Goal: Transaction & Acquisition: Purchase product/service

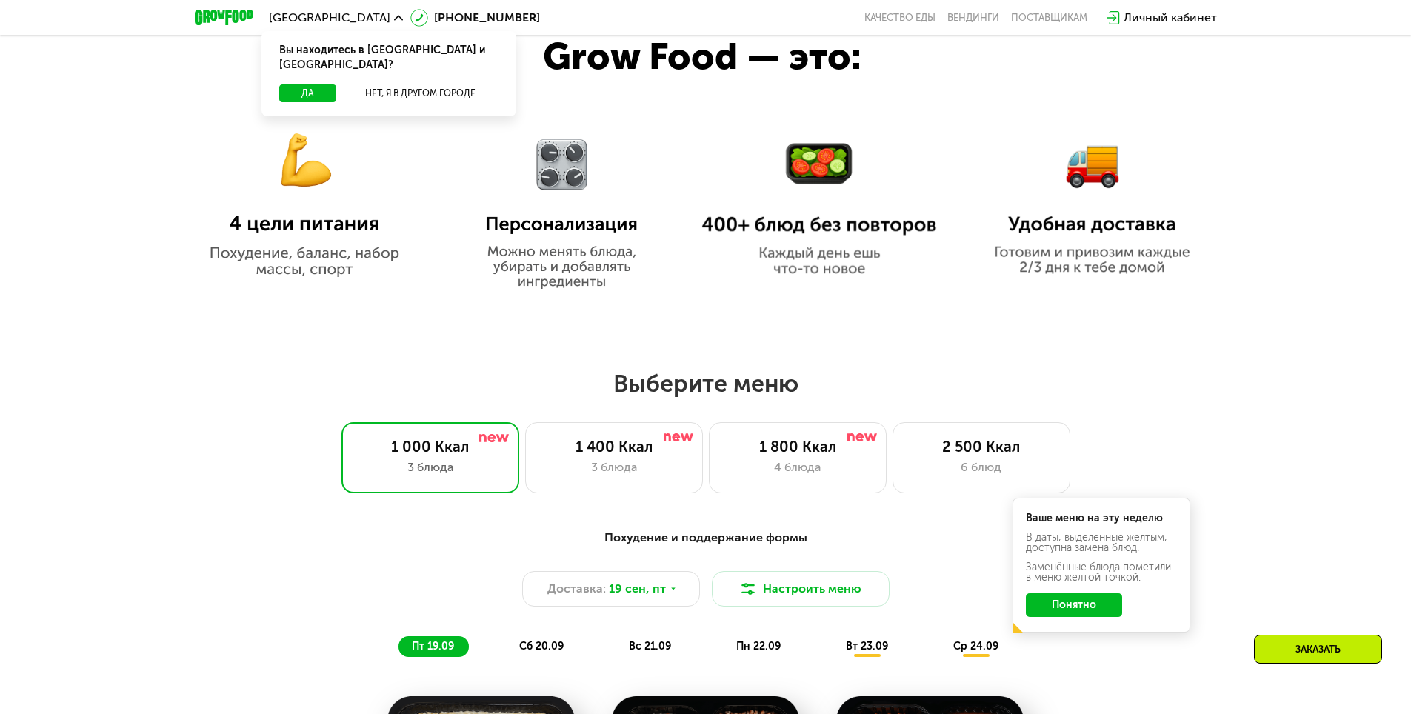
scroll to position [1111, 0]
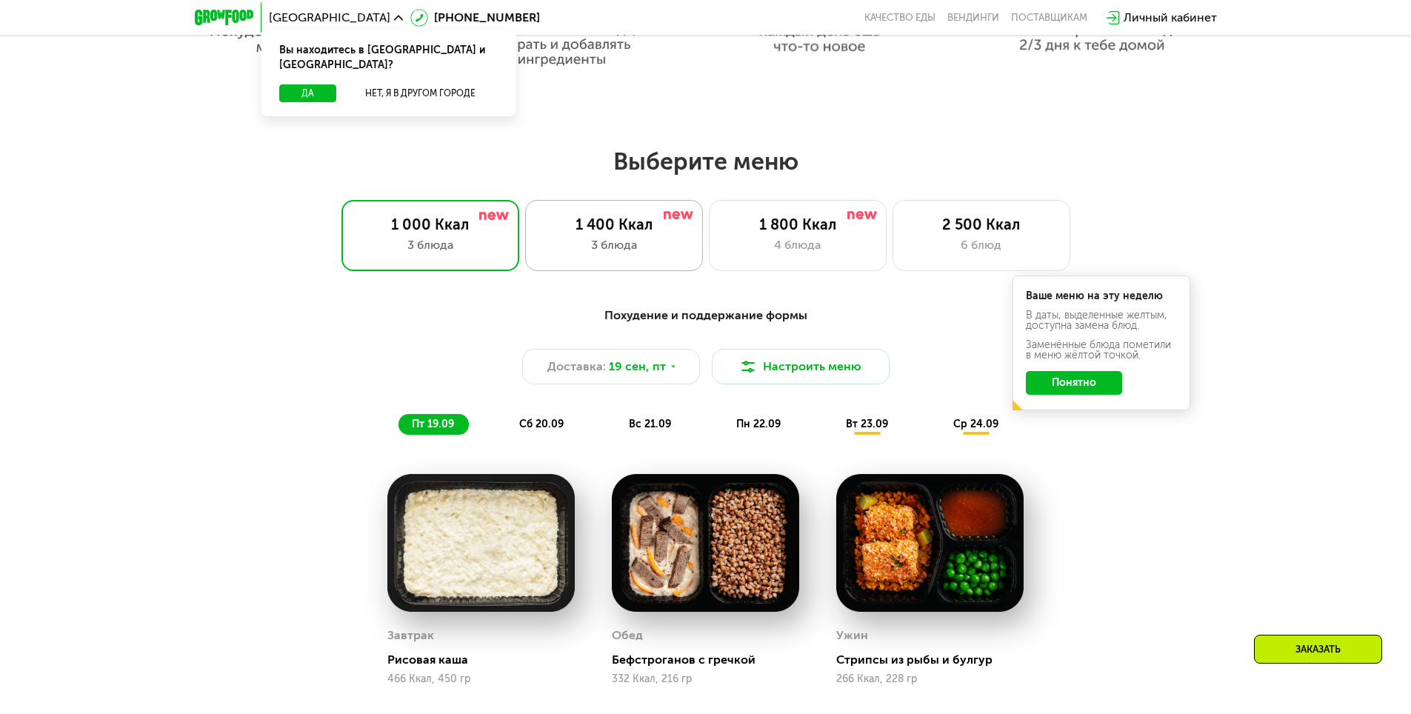
click at [648, 261] on div "1 400 Ккал 3 блюда" at bounding box center [614, 235] width 178 height 71
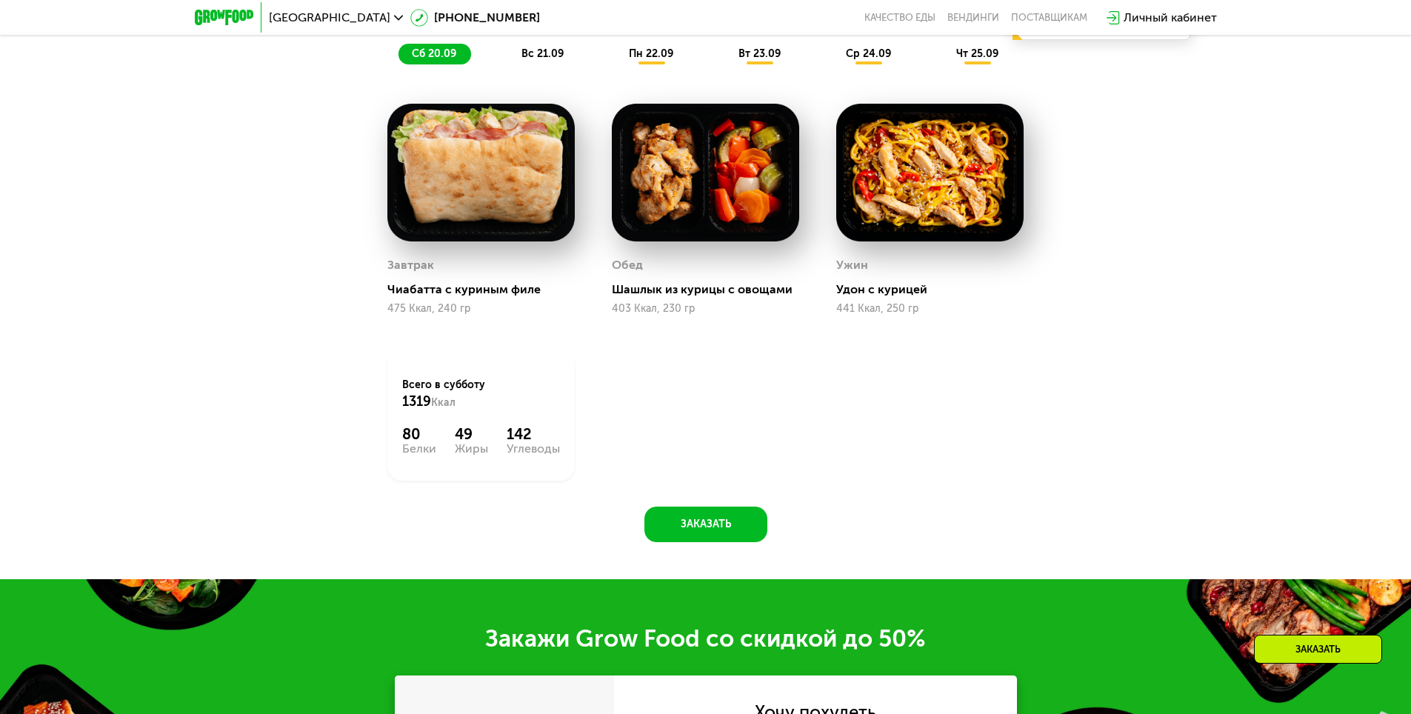
scroll to position [1185, 0]
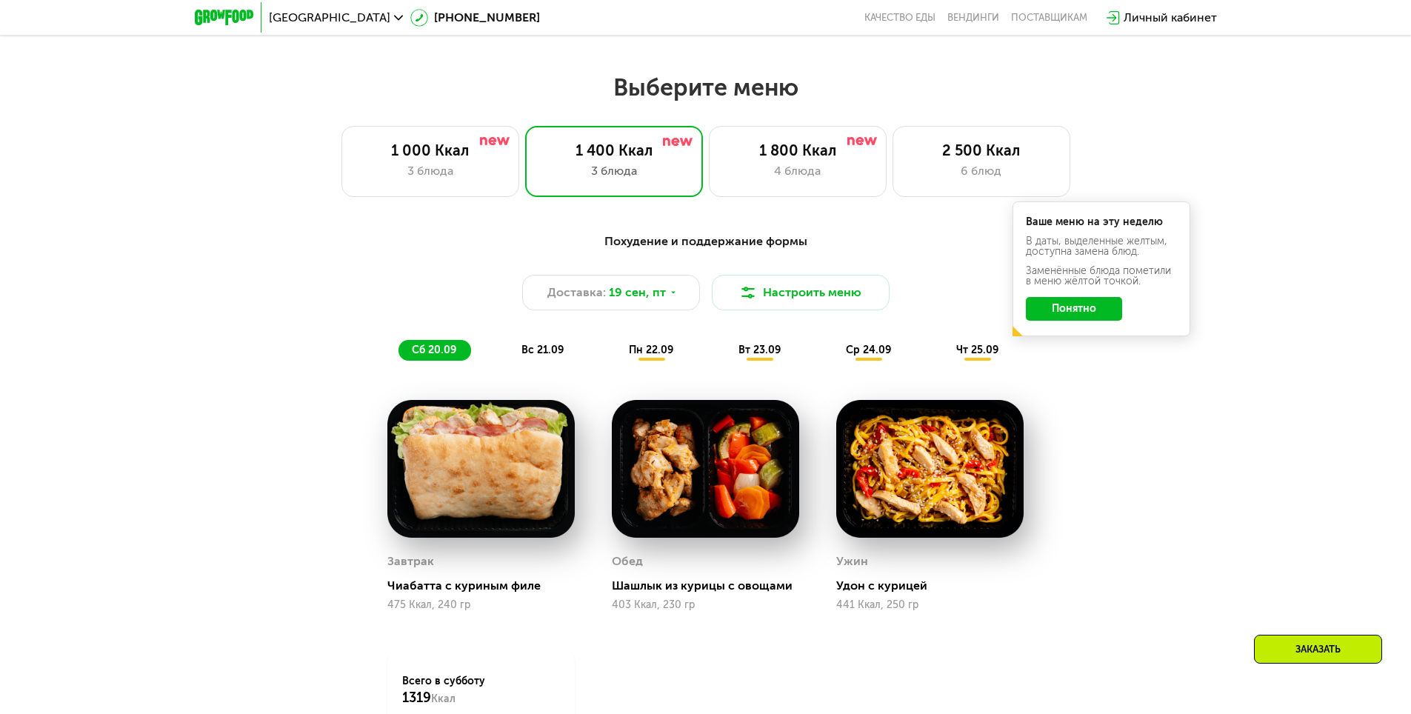
click at [554, 347] on div "вс 21.09" at bounding box center [543, 350] width 70 height 21
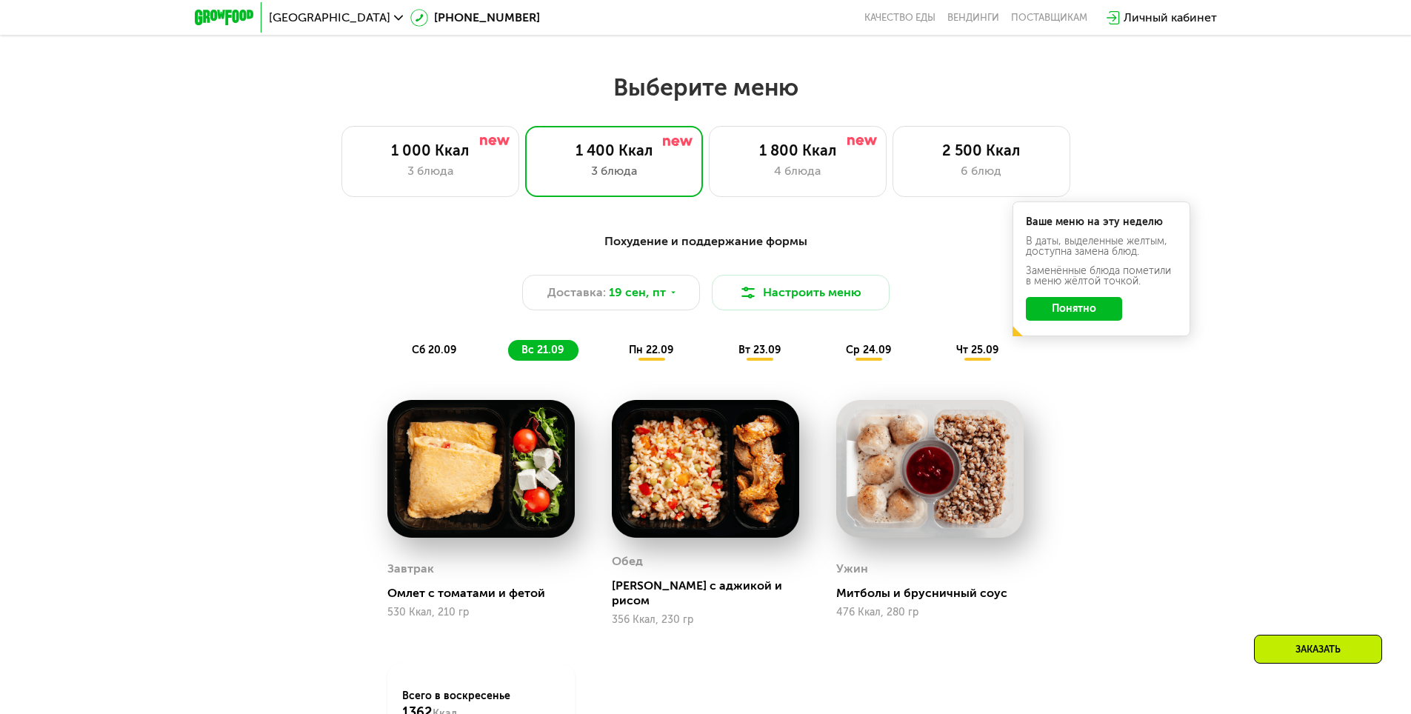
scroll to position [1333, 0]
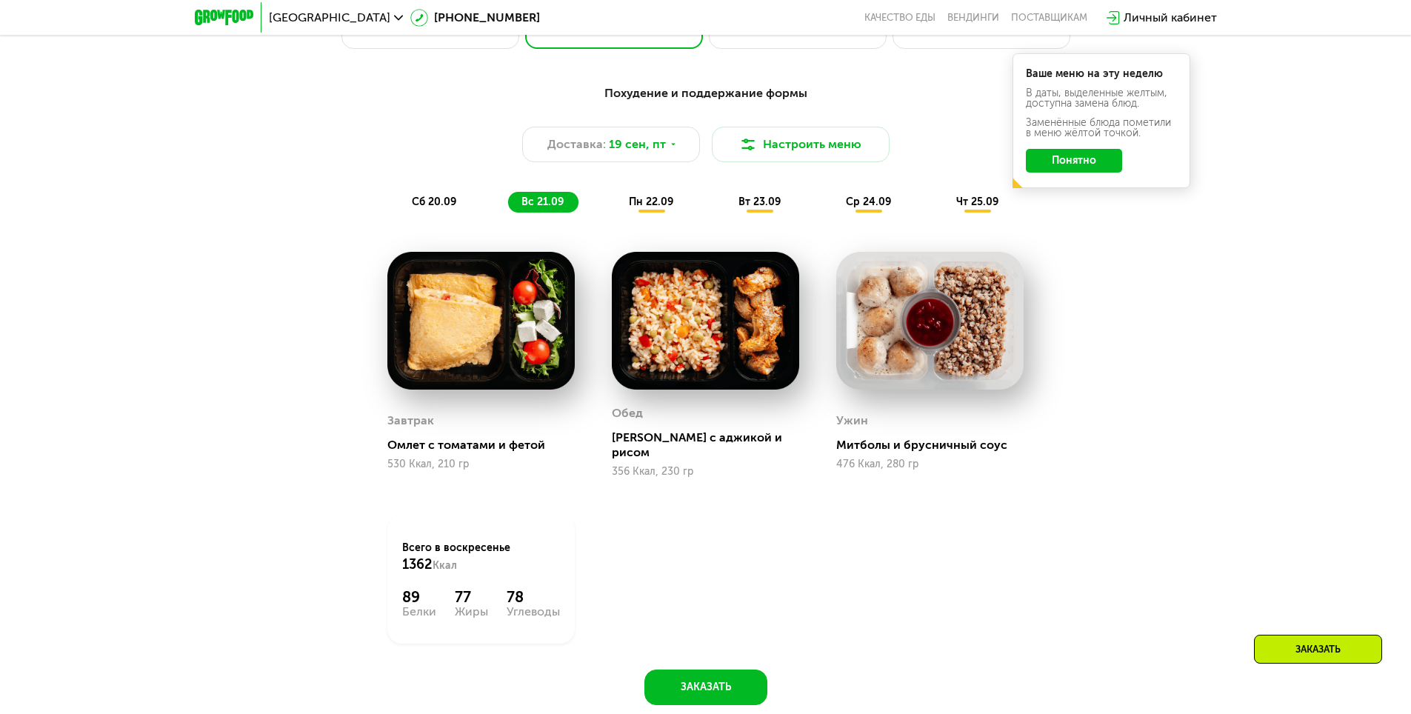
click at [665, 208] on span "пн 22.09" at bounding box center [651, 202] width 44 height 13
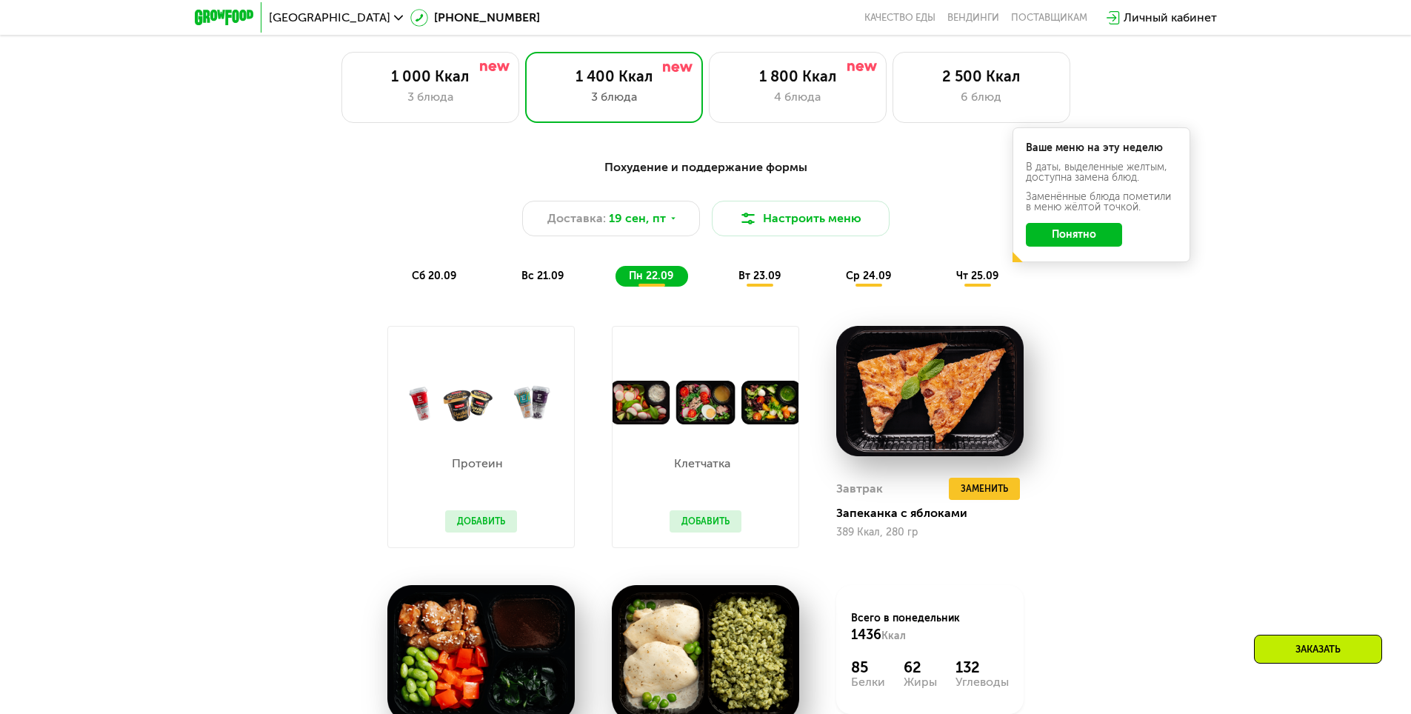
scroll to position [1037, 0]
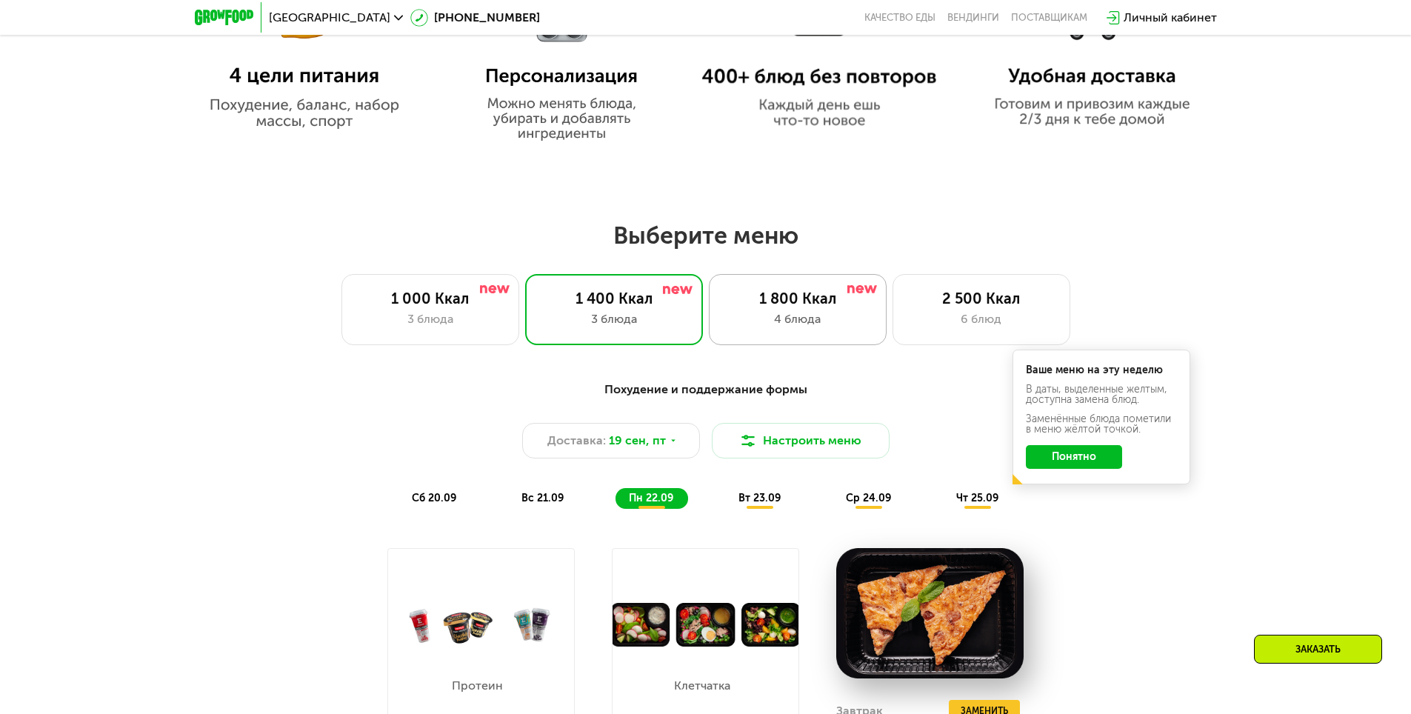
click at [793, 328] on div "4 блюда" at bounding box center [797, 319] width 147 height 18
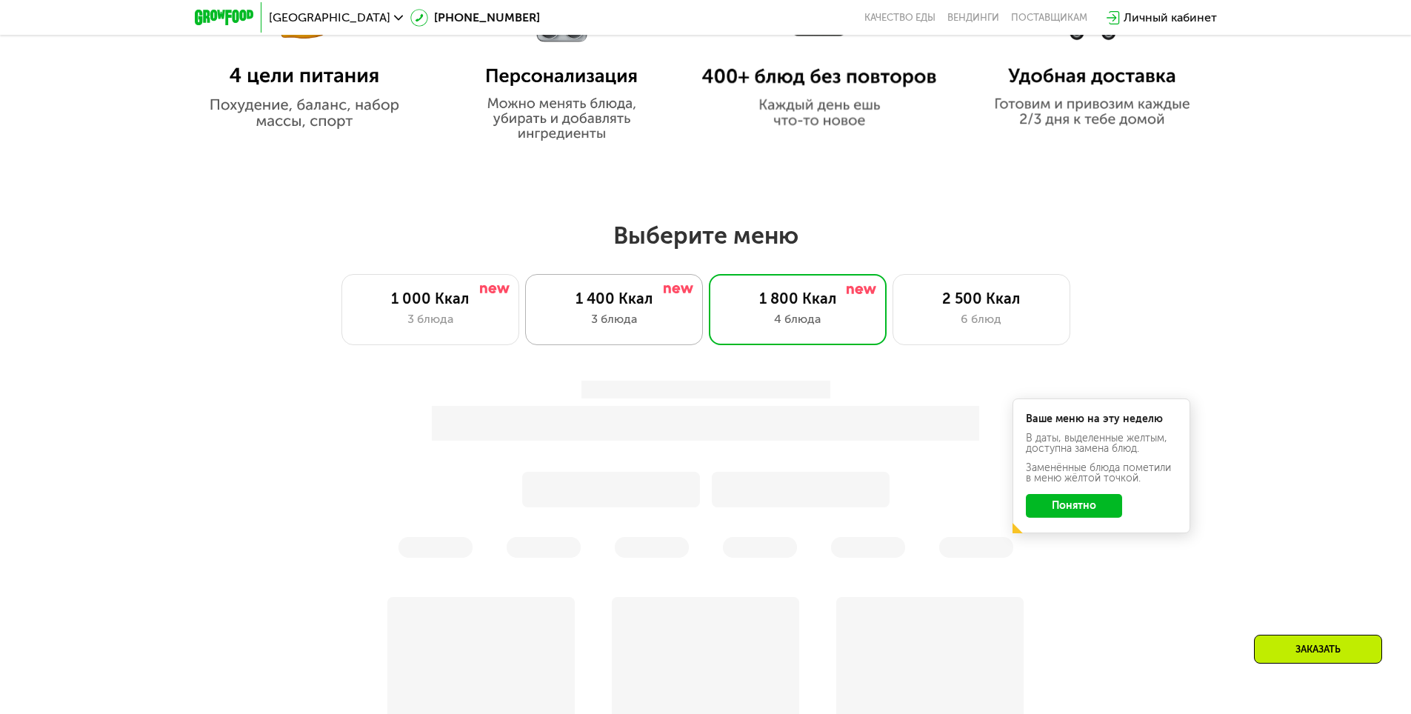
click at [626, 320] on div "3 блюда" at bounding box center [614, 319] width 147 height 18
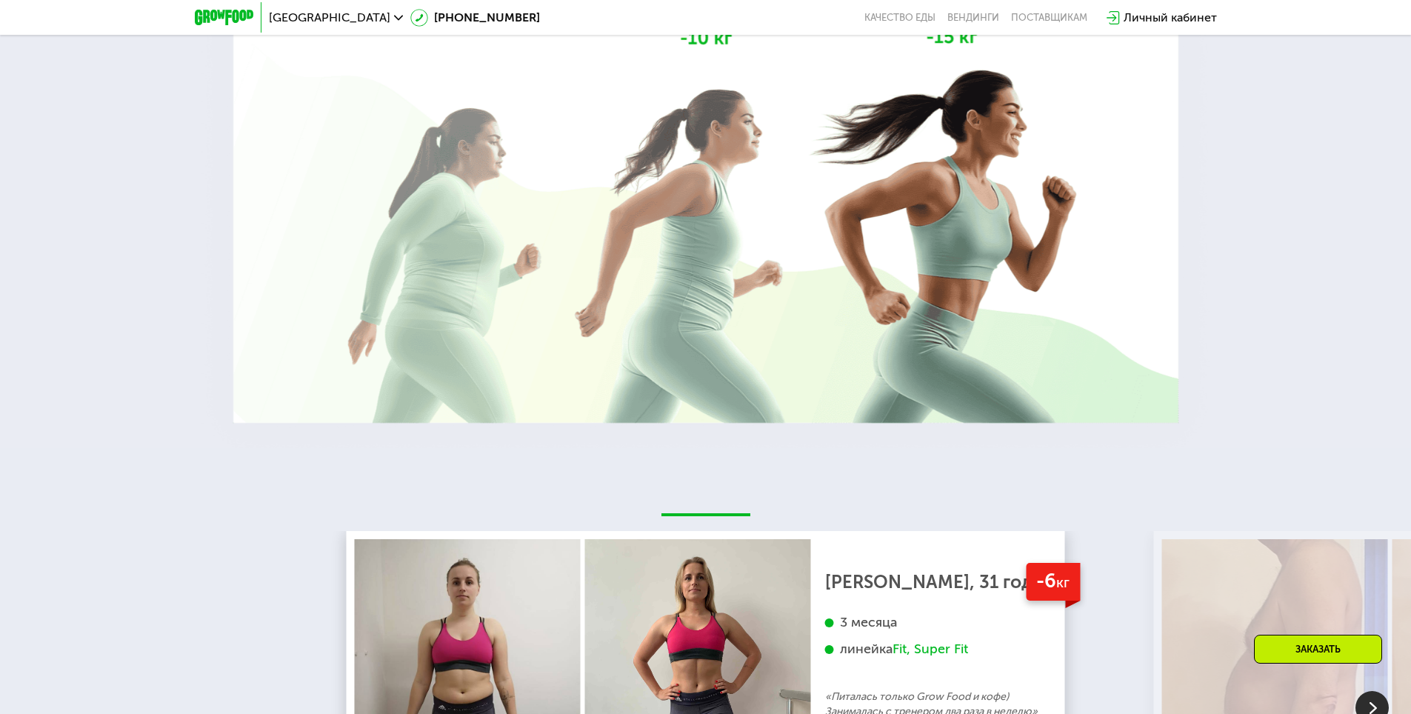
scroll to position [3111, 0]
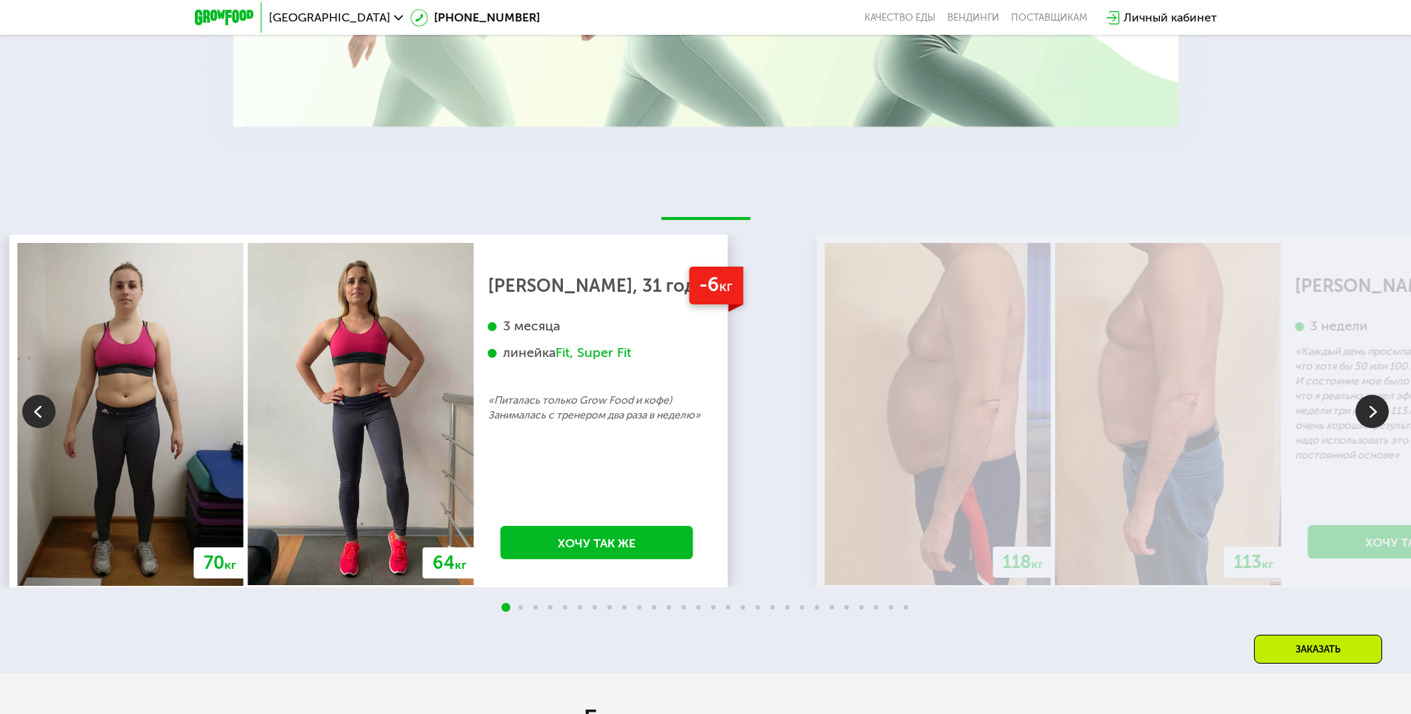
click at [635, 410] on div "-6 кг [PERSON_NAME], 31 год 3 месяца линейка Fit, Super Fit «Питалась только Gr…" at bounding box center [597, 414] width 246 height 342
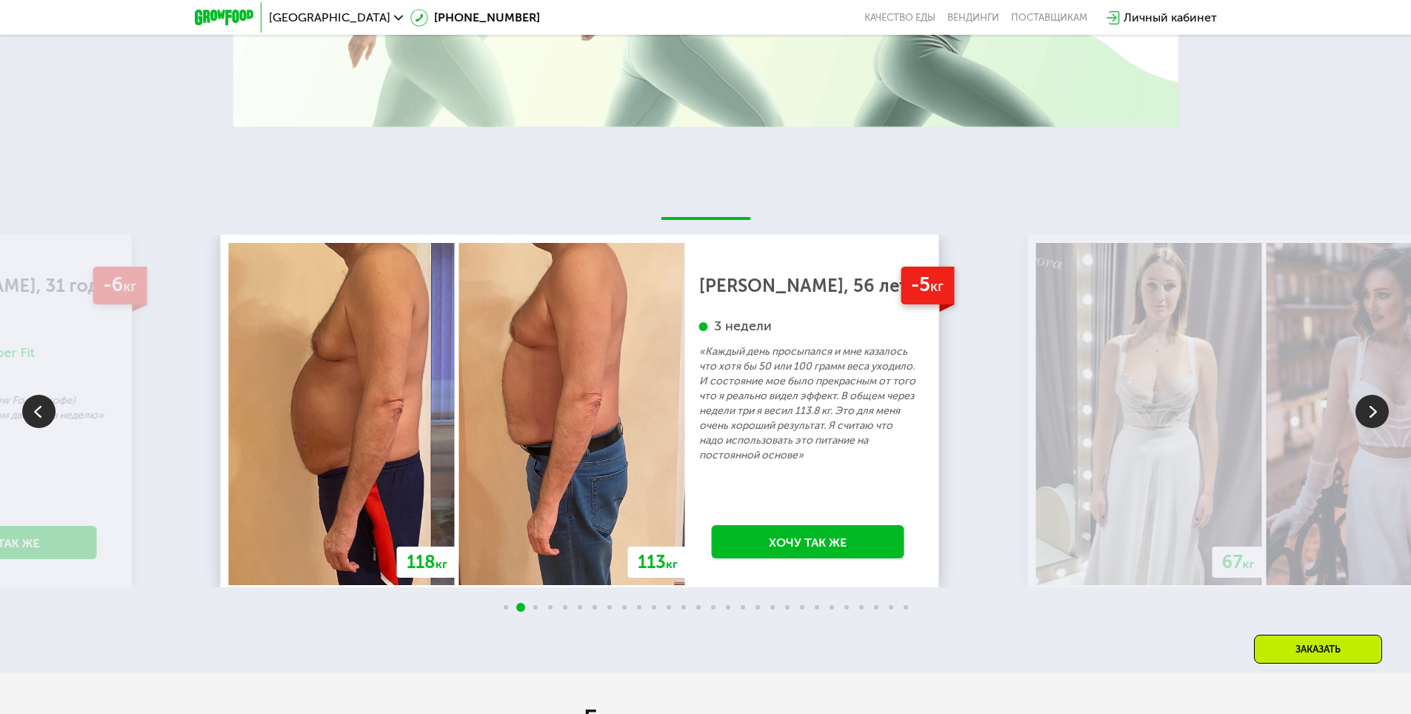
click at [699, 397] on p "«Каждый день просыпался и мне казалось что хотя бы 50 или 100 грамм веса уходил…" at bounding box center [808, 403] width 218 height 119
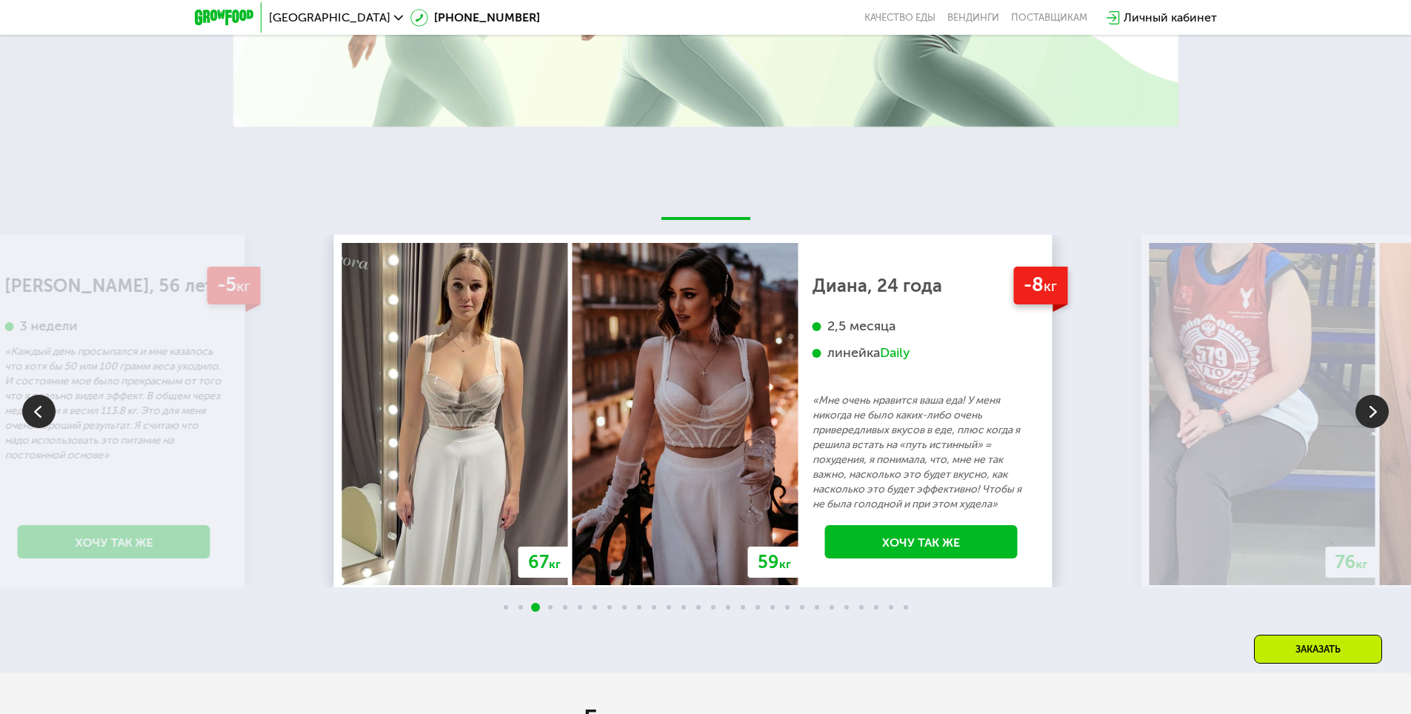
click at [1149, 375] on img at bounding box center [1262, 414] width 226 height 342
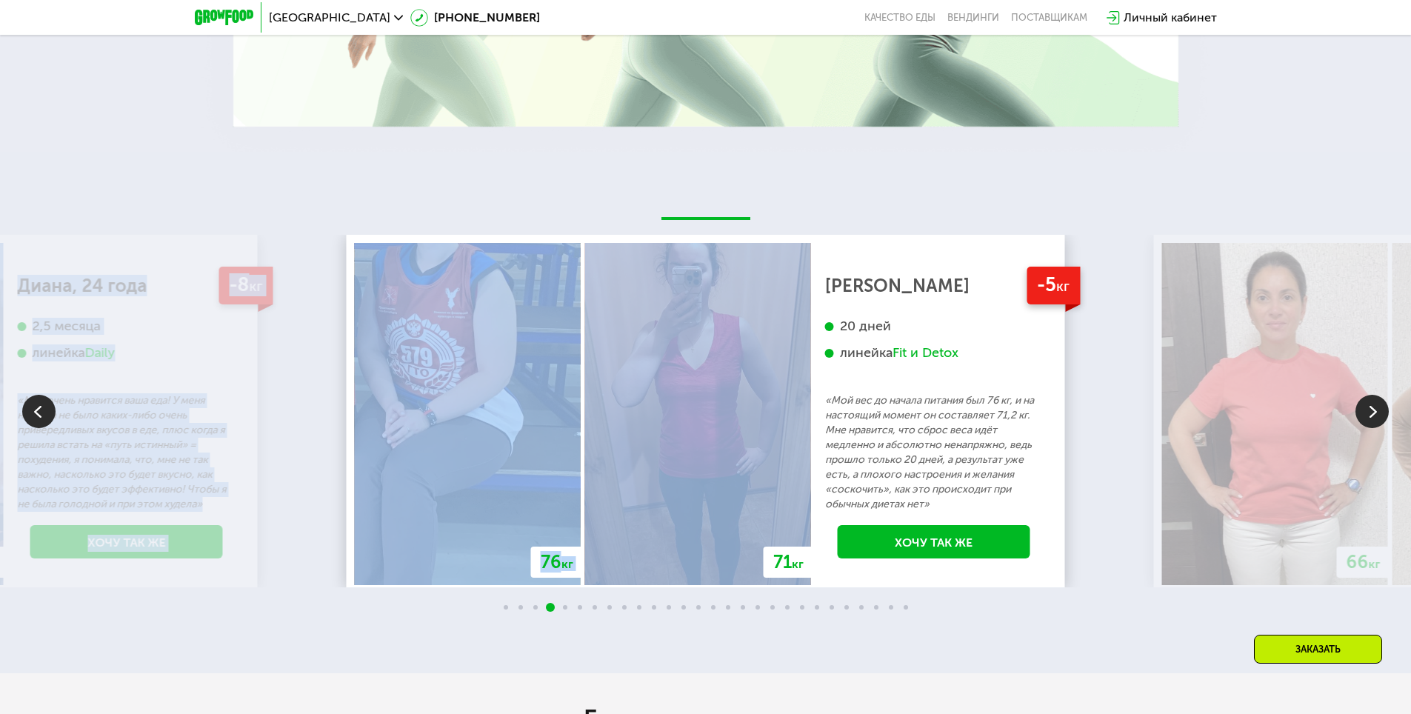
drag, startPoint x: 1132, startPoint y: 372, endPoint x: 685, endPoint y: 378, distance: 447.4
click at [688, 378] on div "70 кг 64 кг -6 кг [PERSON_NAME], 31 год 3 месяца линейка Fit, Super Fit «Питала…" at bounding box center [705, 411] width 1411 height 353
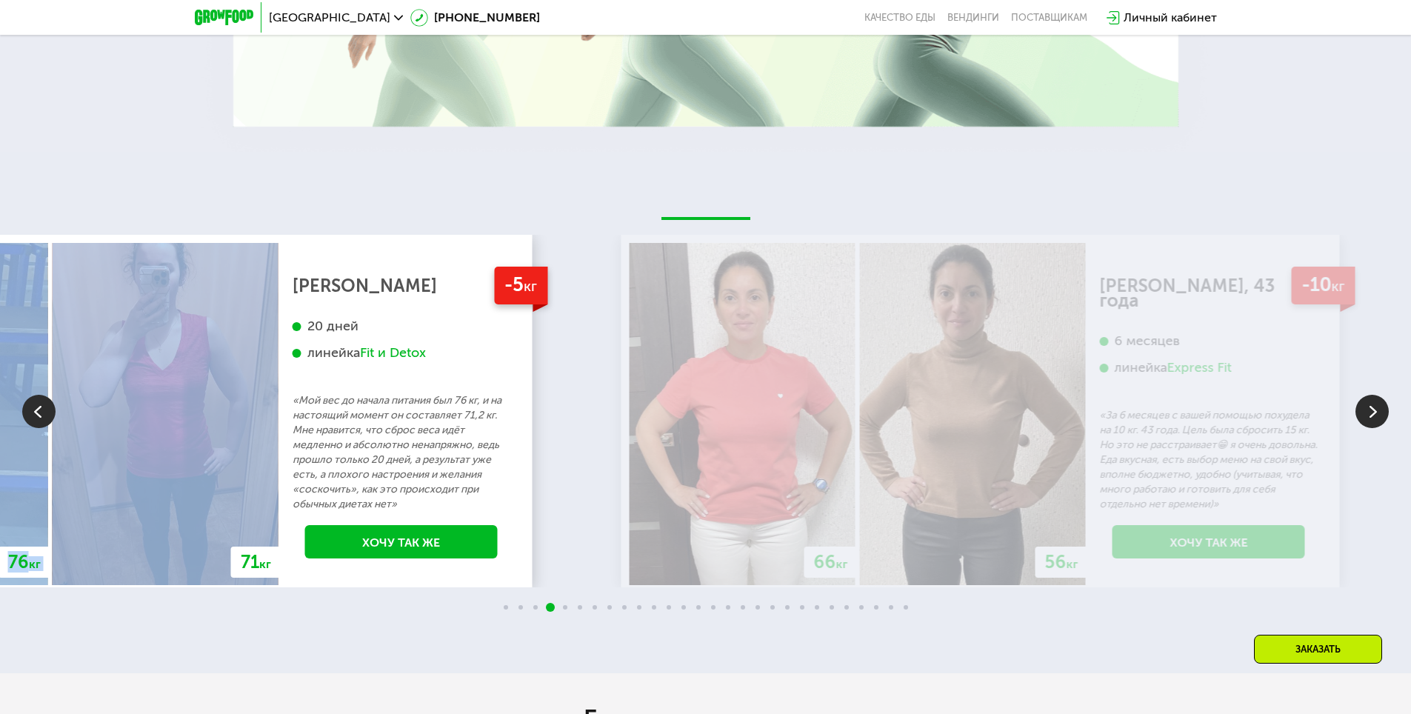
click at [670, 398] on img at bounding box center [743, 414] width 226 height 342
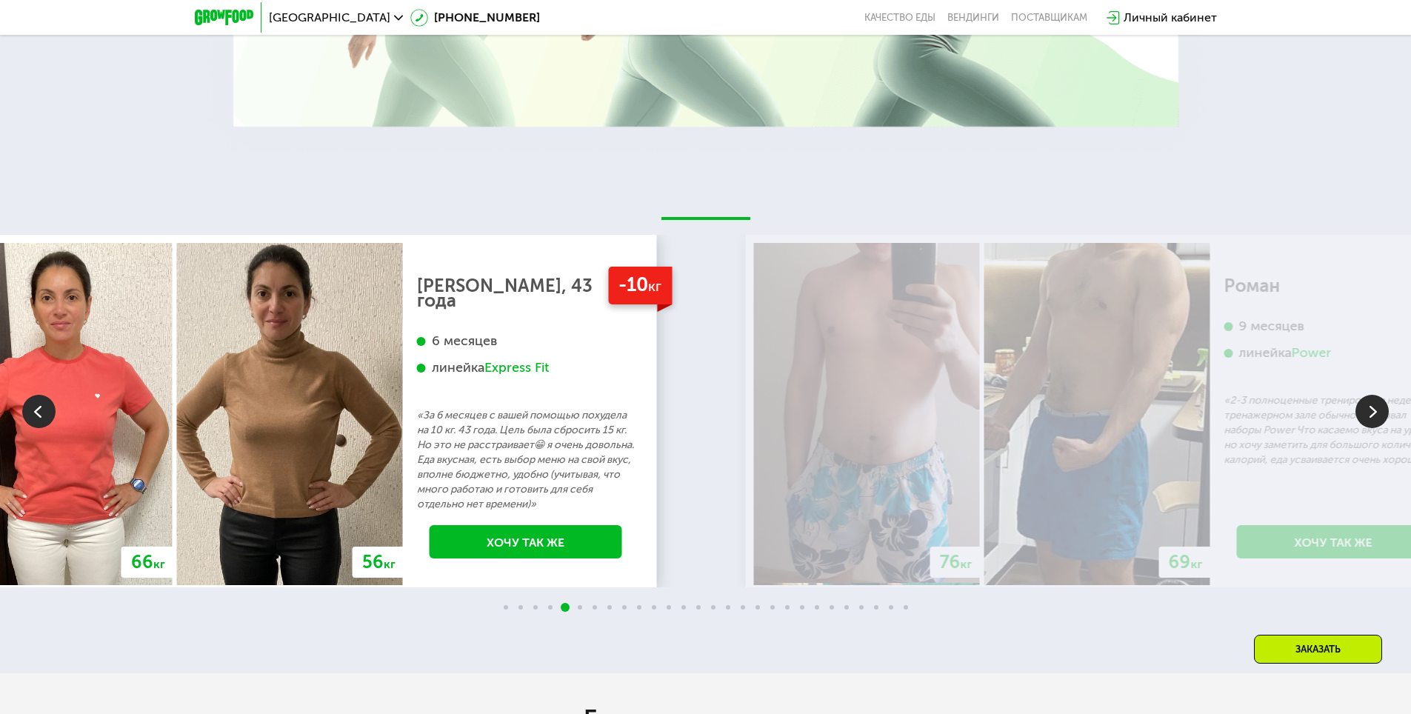
click at [760, 408] on img at bounding box center [867, 414] width 226 height 342
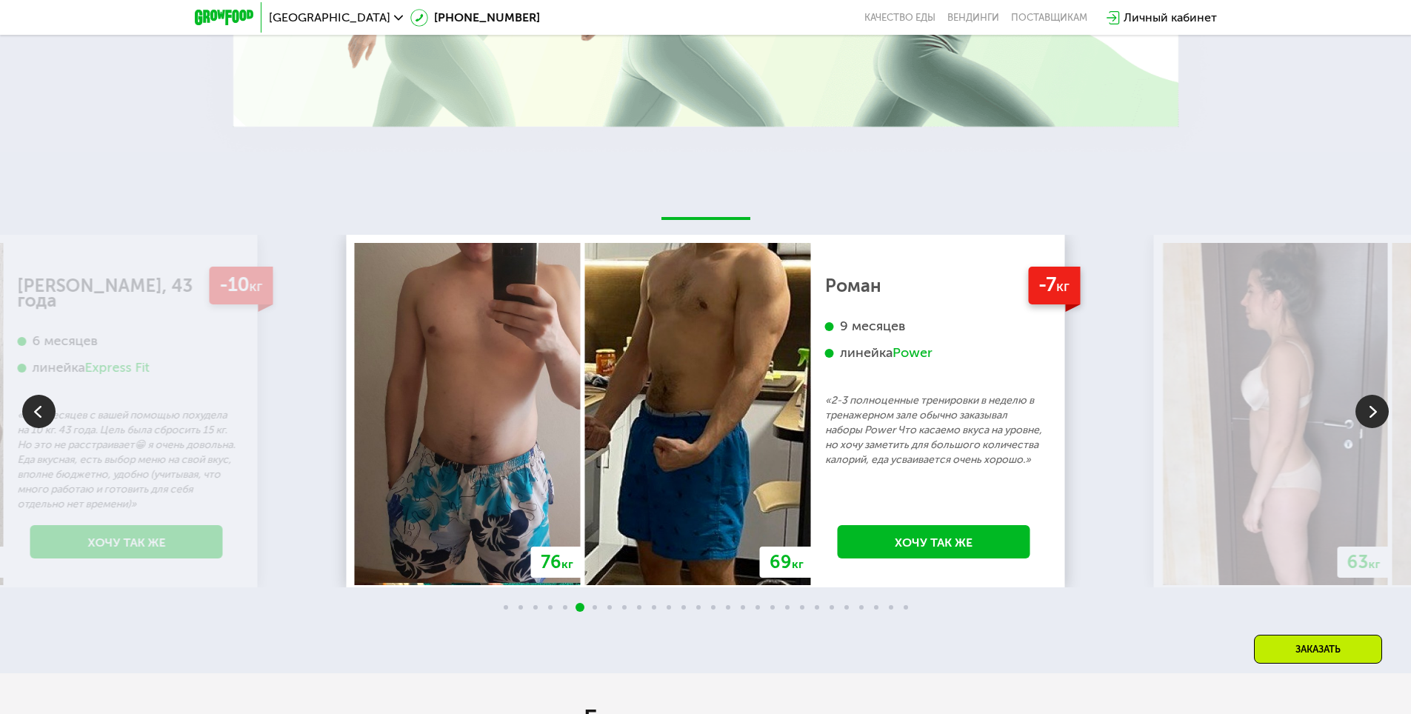
click at [1162, 391] on img at bounding box center [1275, 414] width 226 height 342
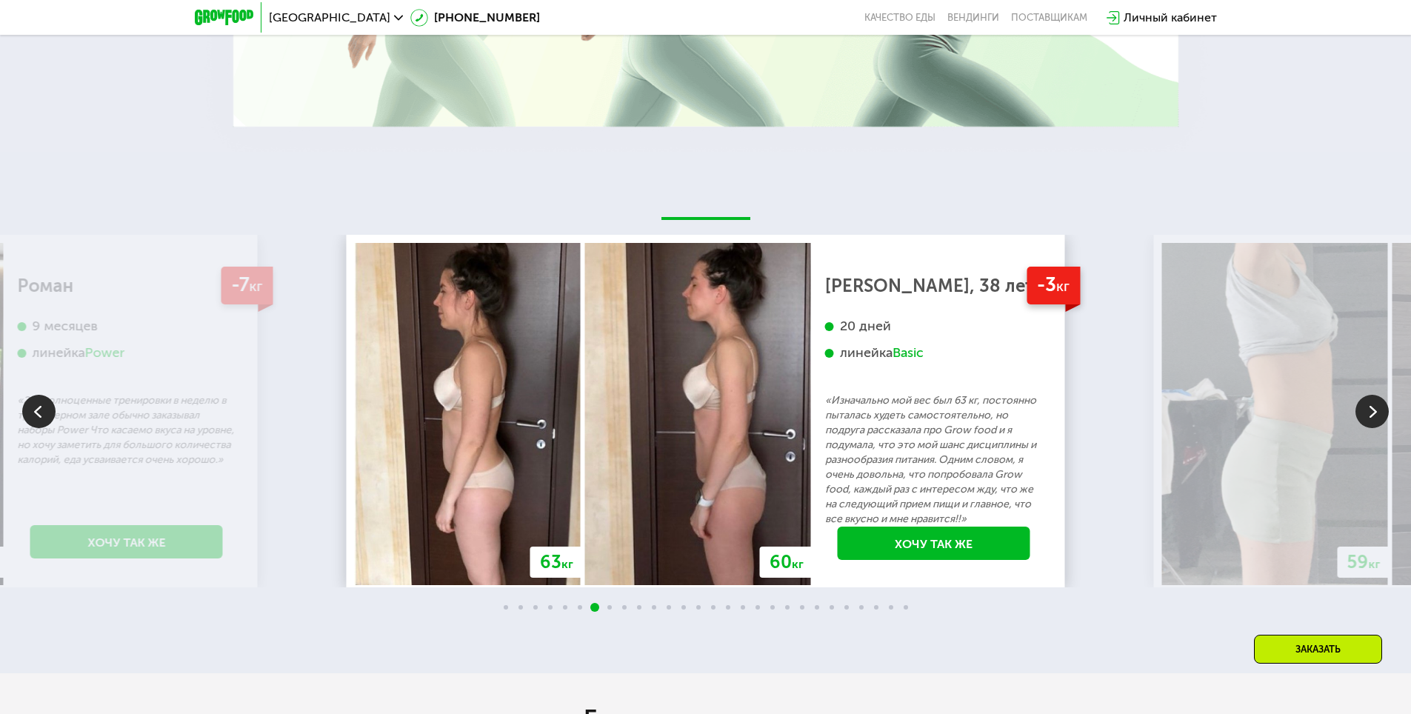
click at [825, 377] on div "20 дней линейка Basic" at bounding box center [934, 356] width 218 height 76
